Goal: Navigation & Orientation: Find specific page/section

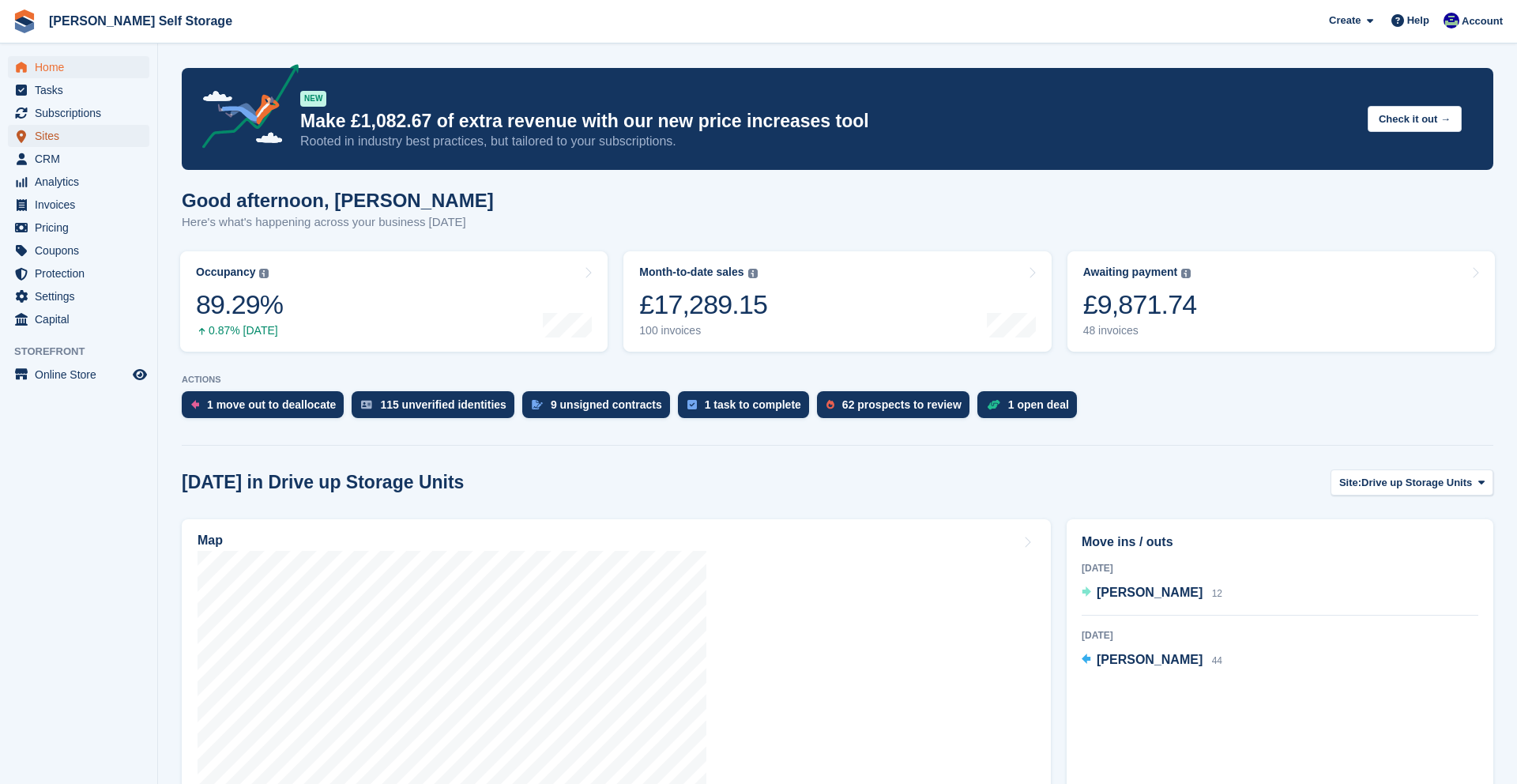
click at [58, 139] on span "Sites" at bounding box center [81, 136] width 94 height 23
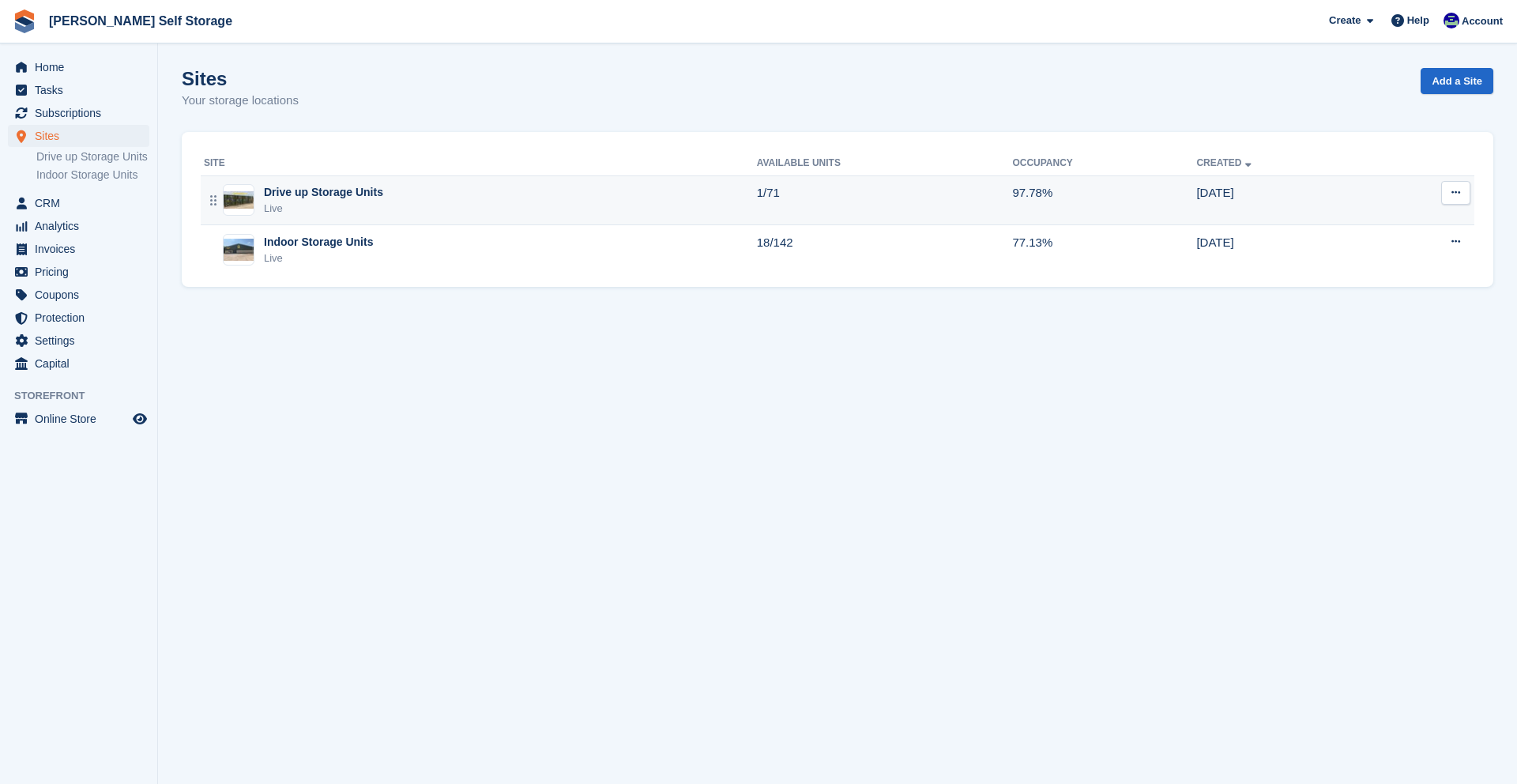
click at [300, 194] on div "Drive up Storage Units" at bounding box center [324, 191] width 120 height 16
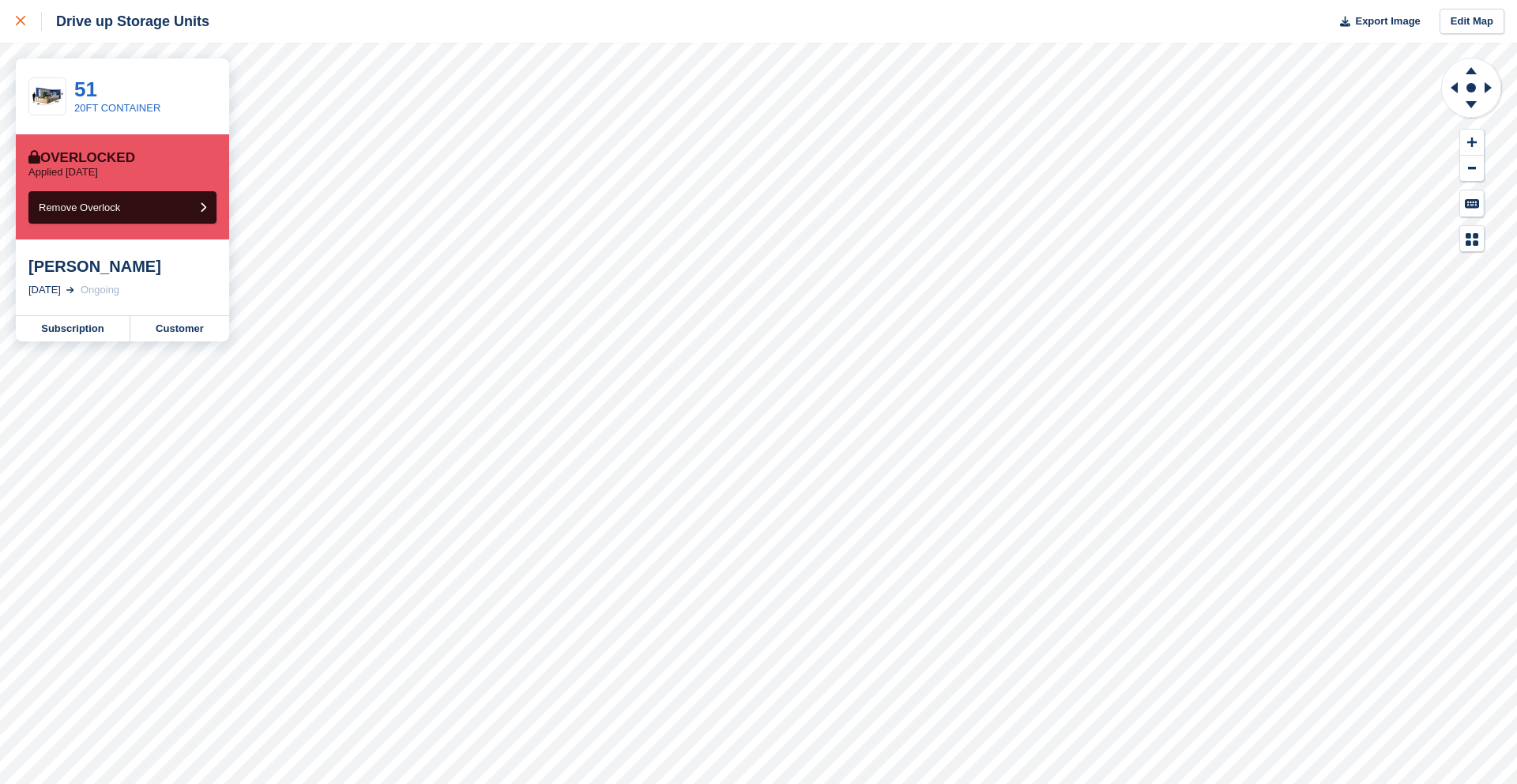
click at [16, 16] on div at bounding box center [29, 22] width 26 height 19
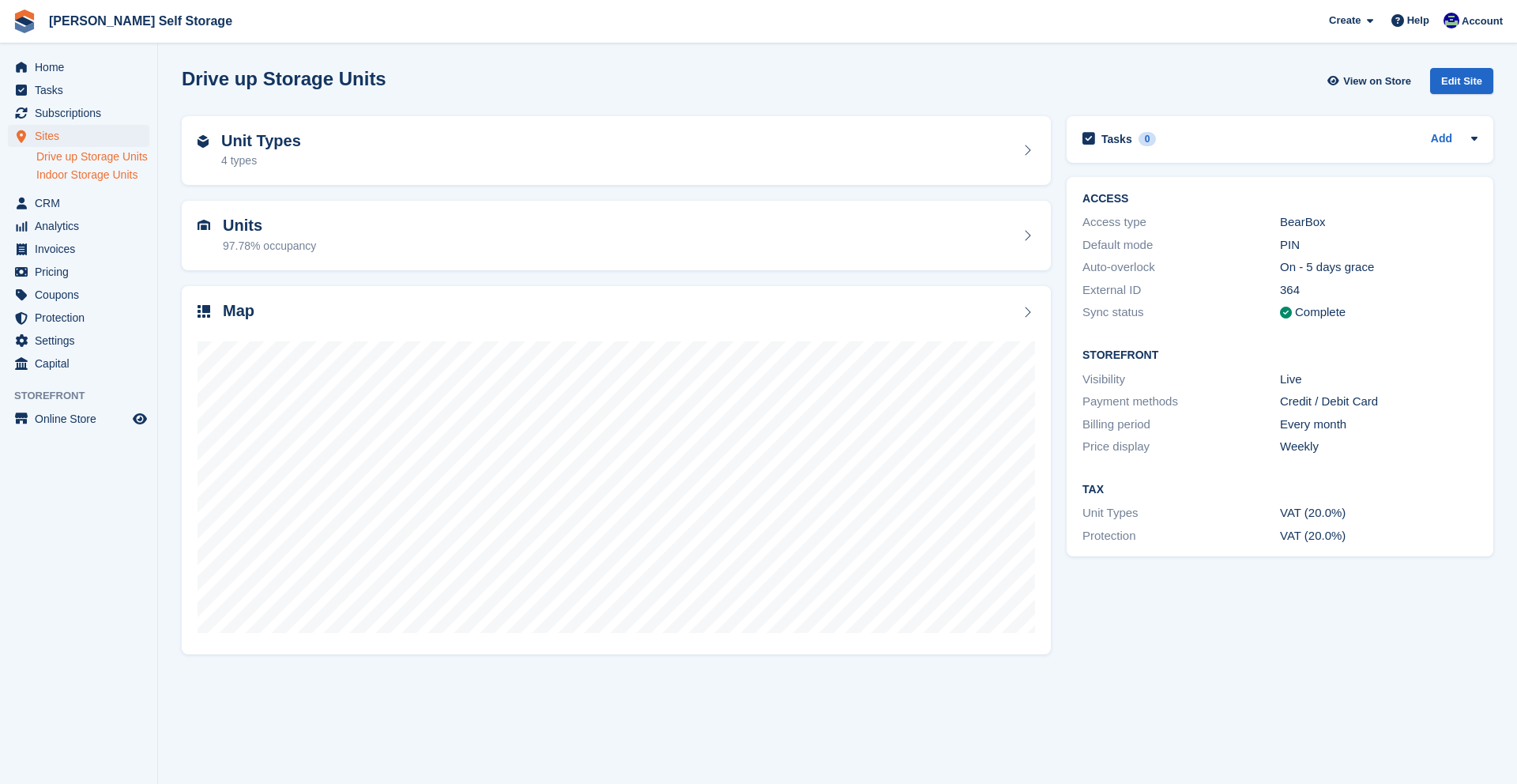
click at [63, 183] on link "Indoor Storage Units" at bounding box center [93, 174] width 113 height 15
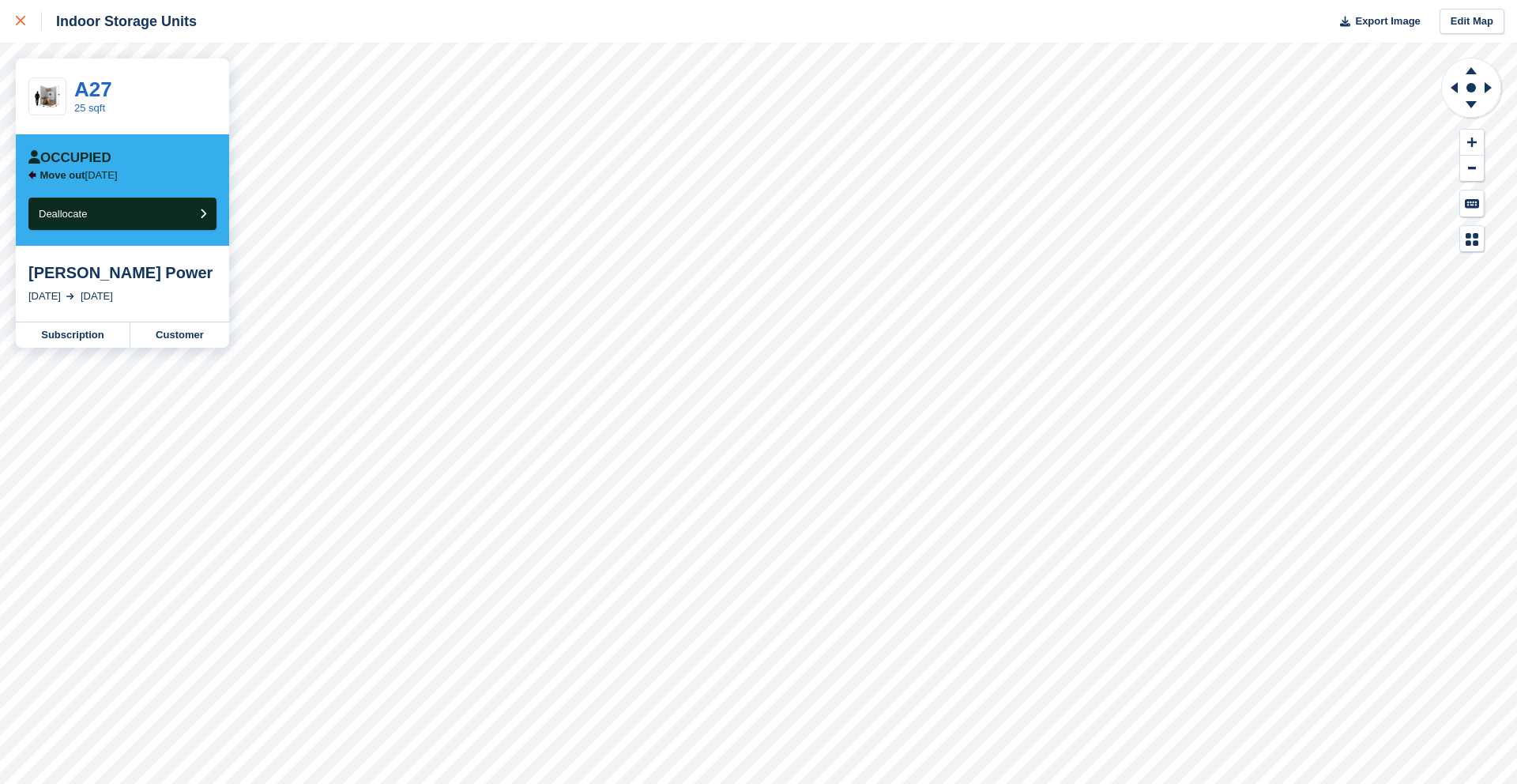
click at [29, 21] on div at bounding box center [29, 22] width 26 height 19
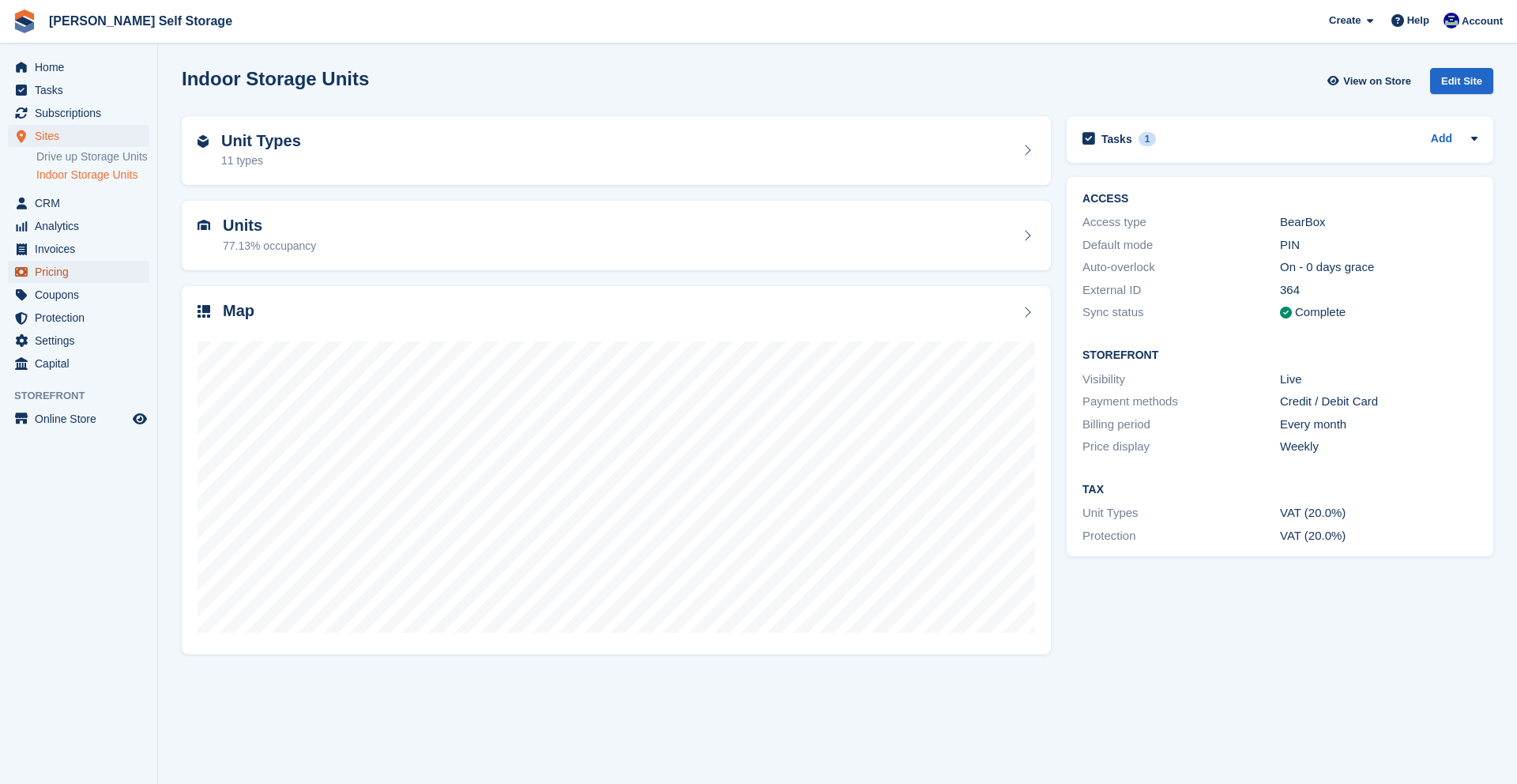
click at [31, 282] on link "Pricing" at bounding box center [78, 272] width 141 height 23
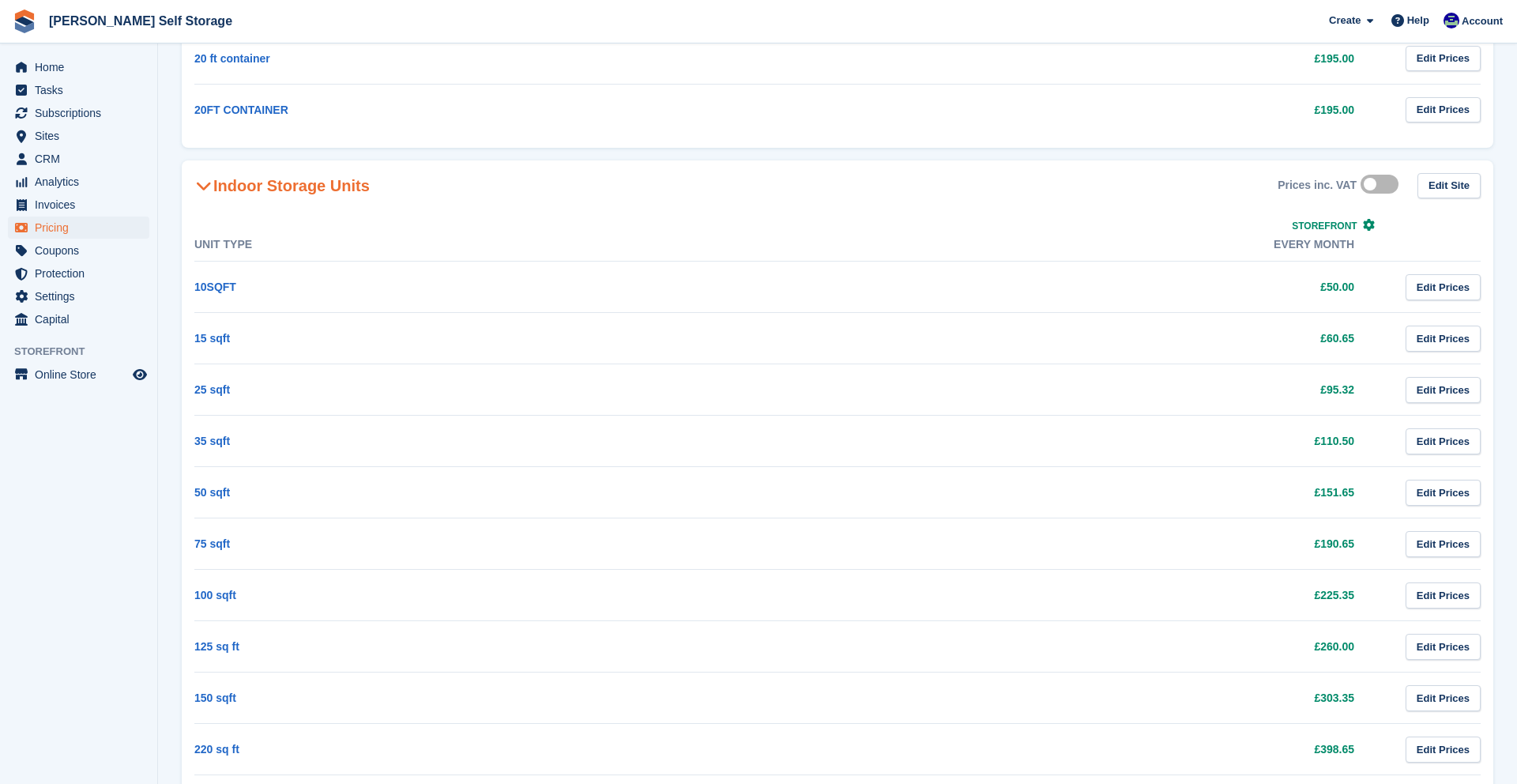
scroll to position [776, 0]
